Goal: Information Seeking & Learning: Understand process/instructions

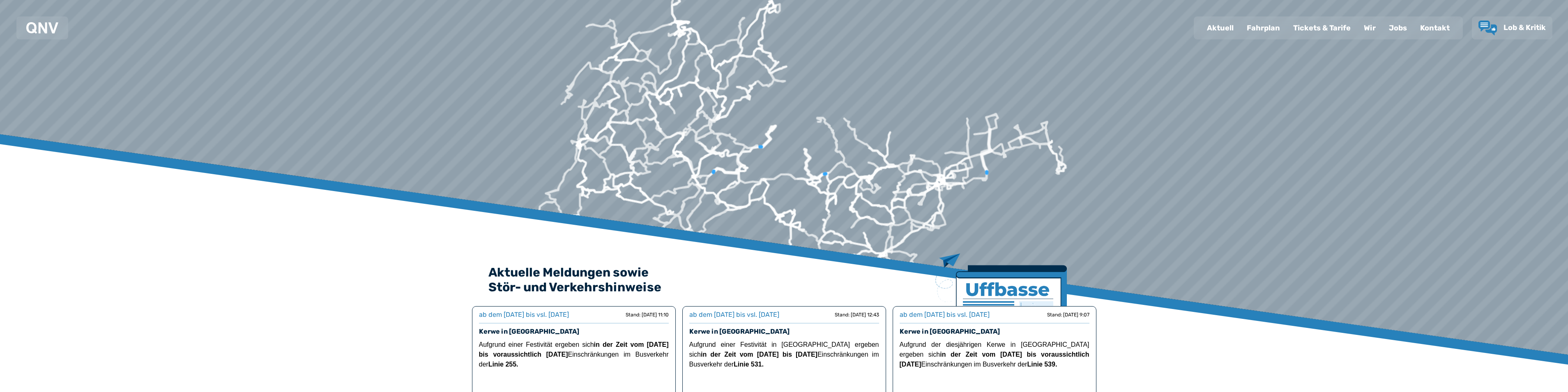
click at [1270, 26] on div "Fahrplan" at bounding box center [1263, 28] width 46 height 21
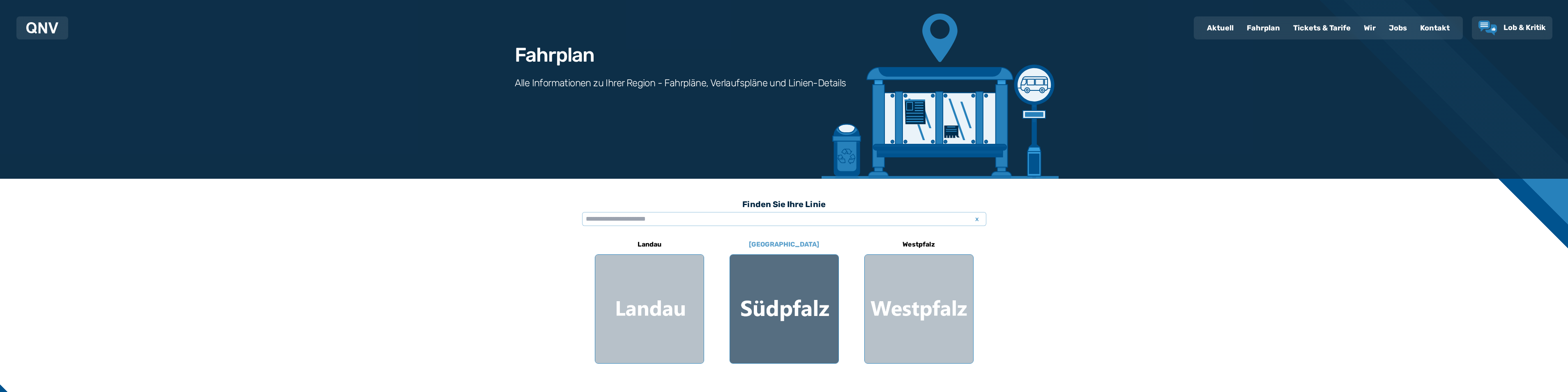
scroll to position [82, 0]
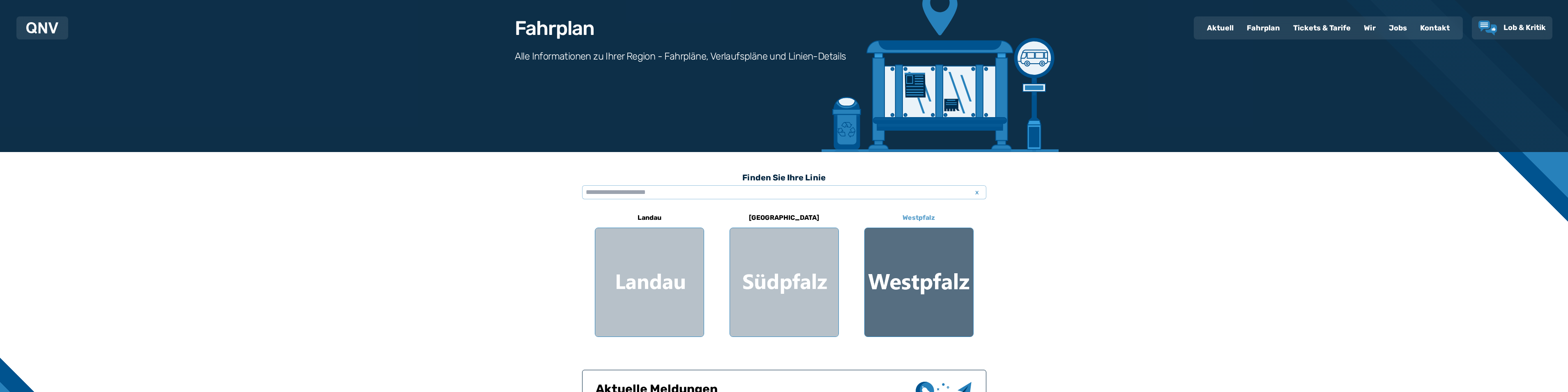
click at [911, 284] on div at bounding box center [918, 282] width 108 height 108
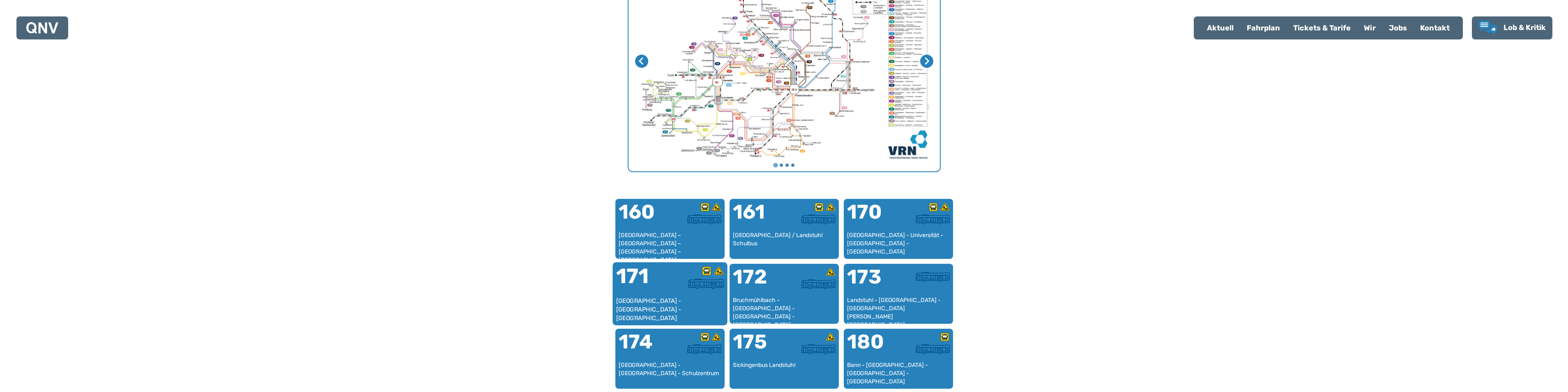
scroll to position [418, 0]
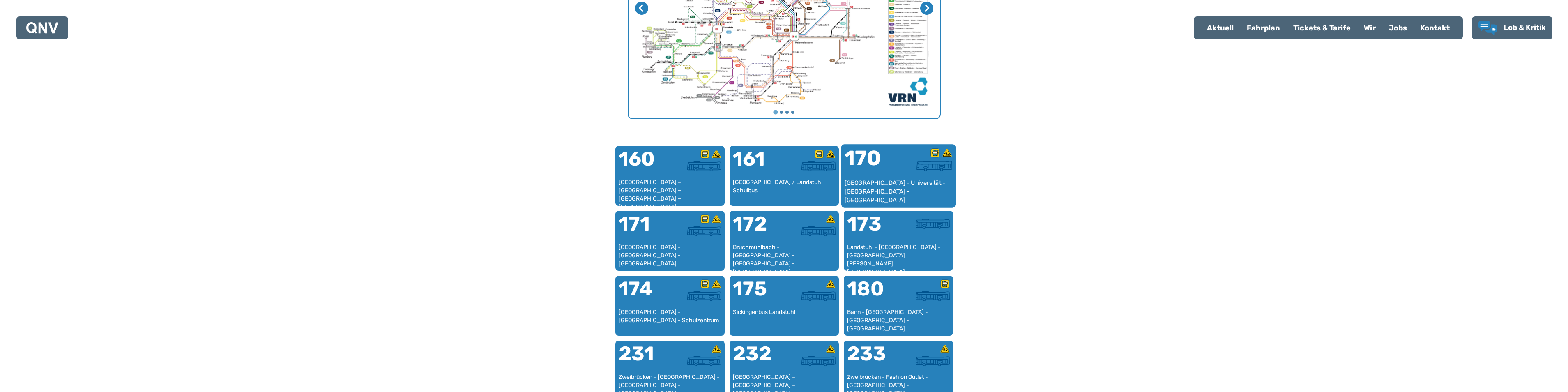
click at [889, 182] on div "[GEOGRAPHIC_DATA] - Universität - [GEOGRAPHIC_DATA] - [GEOGRAPHIC_DATA]" at bounding box center [898, 191] width 108 height 25
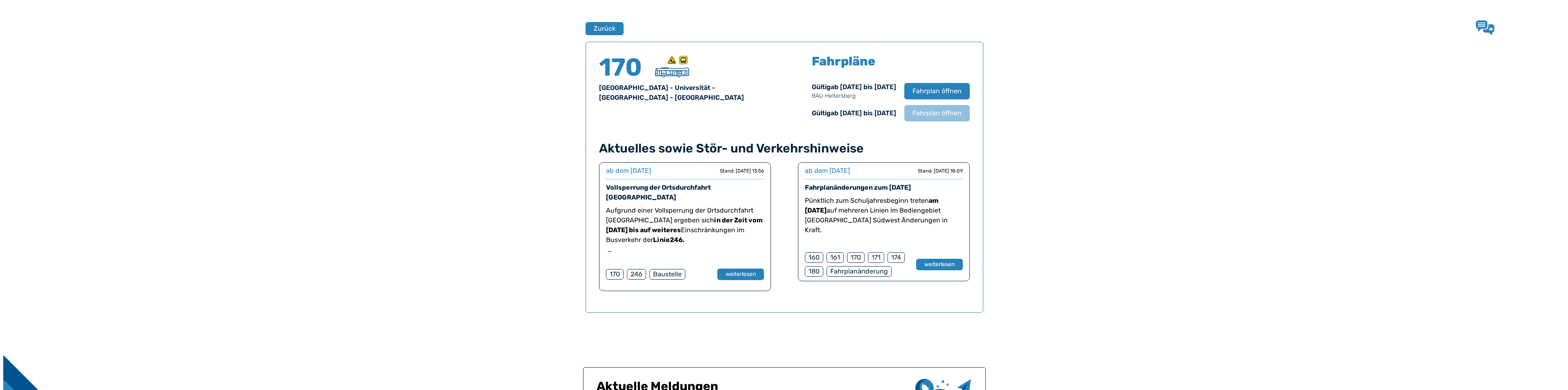
scroll to position [539, 0]
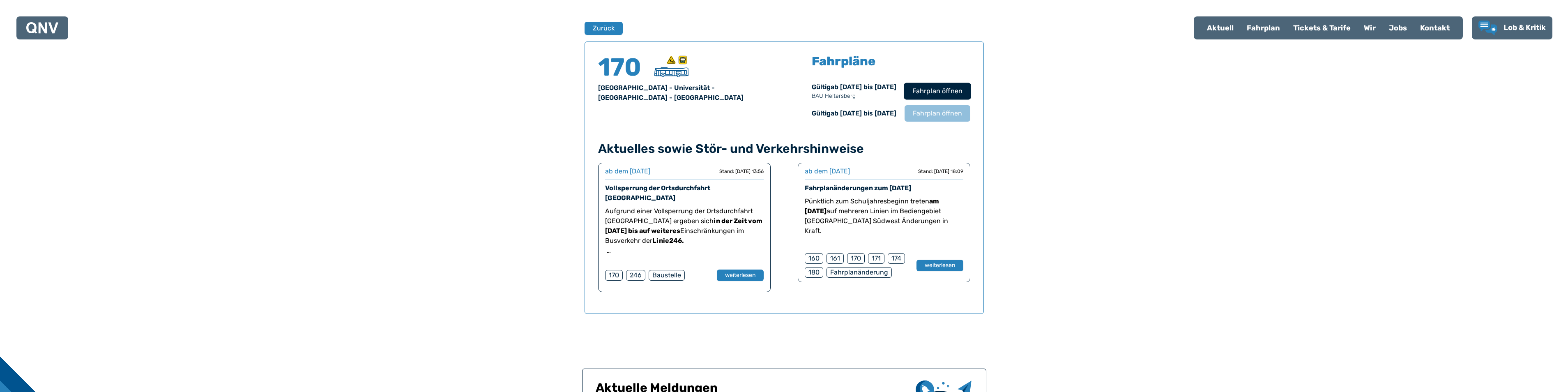
click at [926, 89] on span "Fahrplan öffnen" at bounding box center [937, 91] width 50 height 10
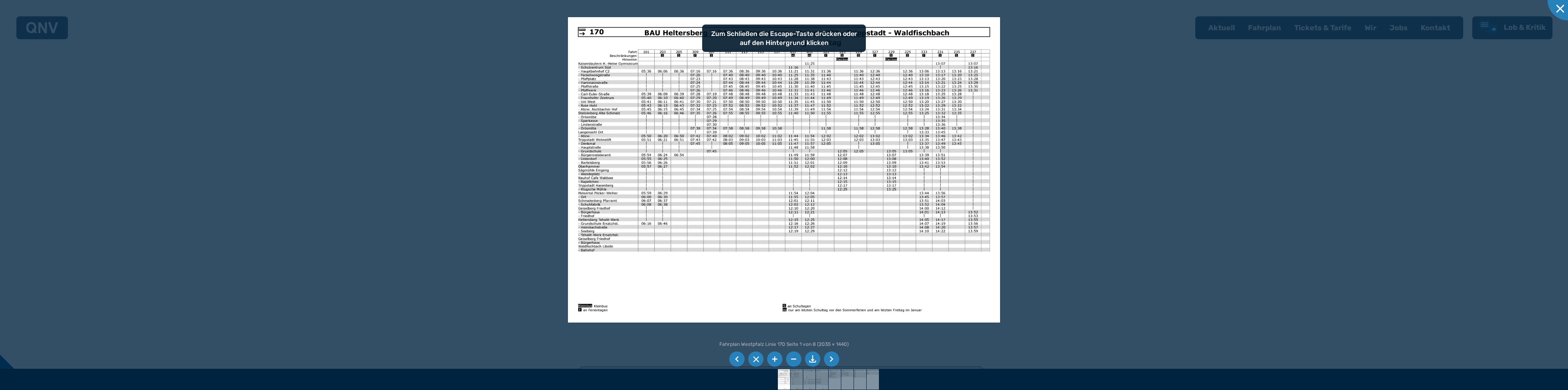
click at [835, 360] on li at bounding box center [831, 360] width 16 height 16
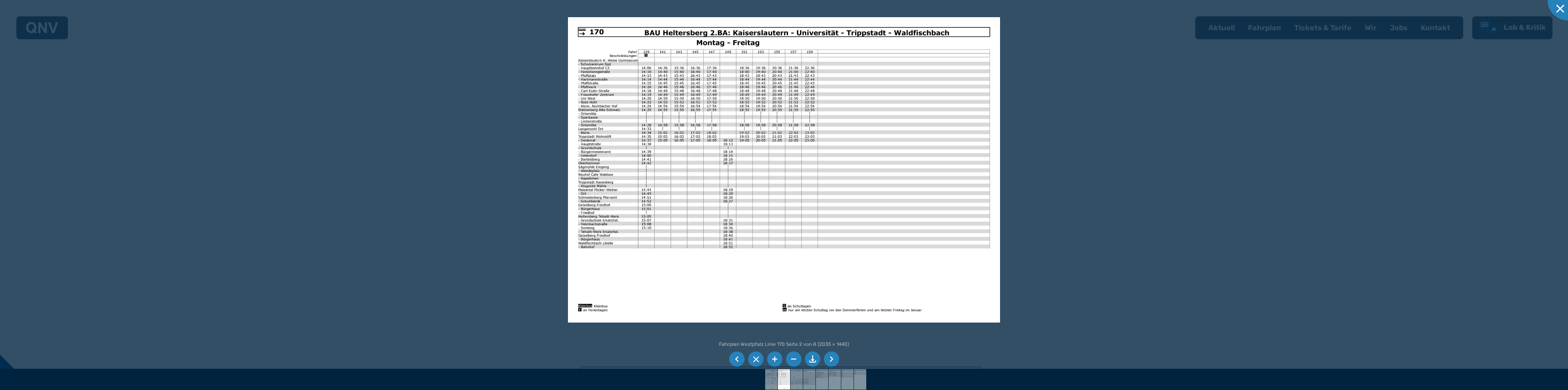
click at [834, 360] on li at bounding box center [831, 360] width 16 height 16
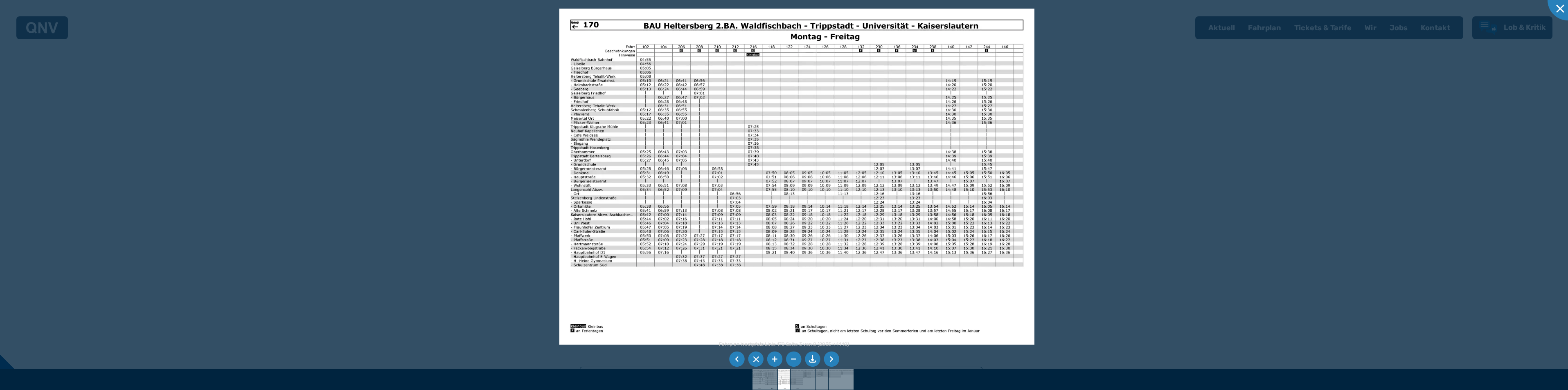
click at [650, 108] on img at bounding box center [797, 176] width 475 height 336
click at [641, 108] on img at bounding box center [797, 176] width 475 height 336
